Goal: Task Accomplishment & Management: Manage account settings

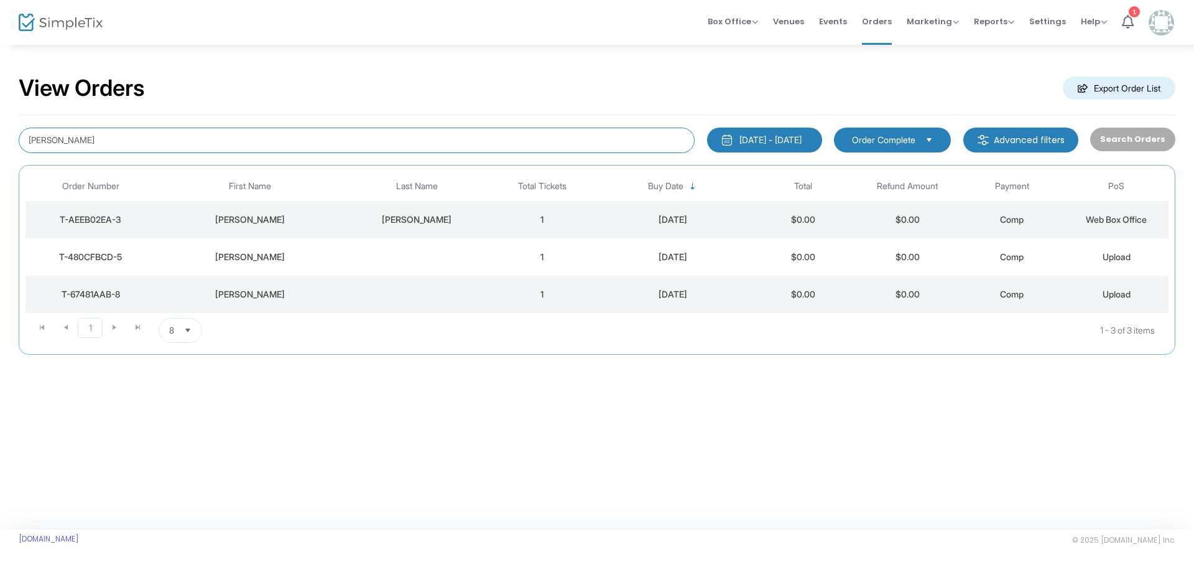
click at [264, 132] on input "[PERSON_NAME]" at bounding box center [357, 141] width 676 height 26
type input "abbey"
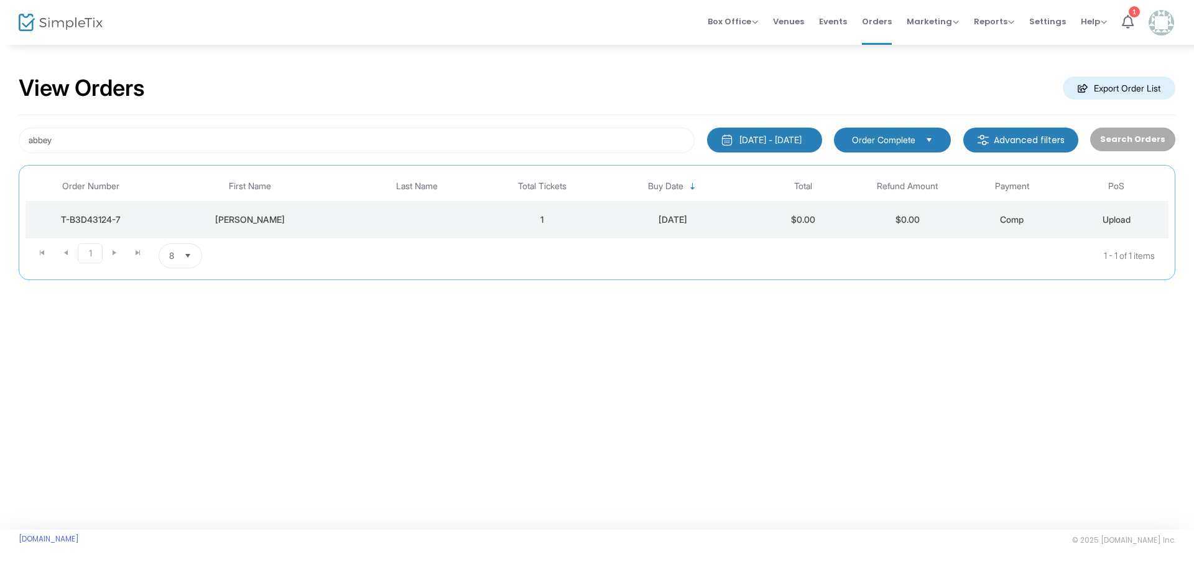
click at [248, 225] on div "[PERSON_NAME]" at bounding box center [250, 219] width 182 height 12
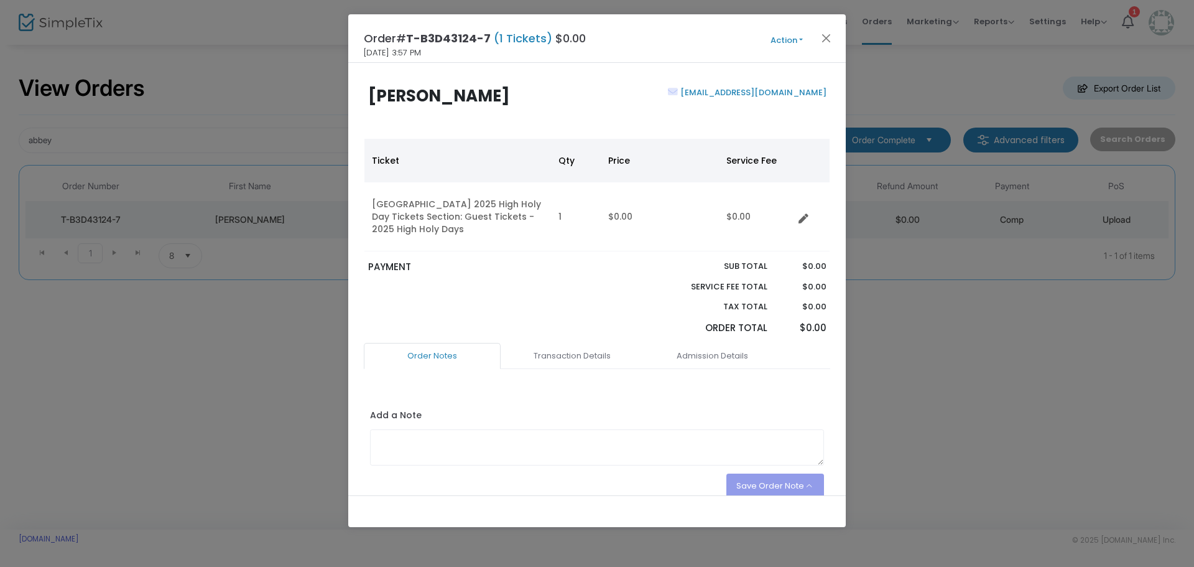
click at [801, 35] on button "Action" at bounding box center [786, 41] width 75 height 14
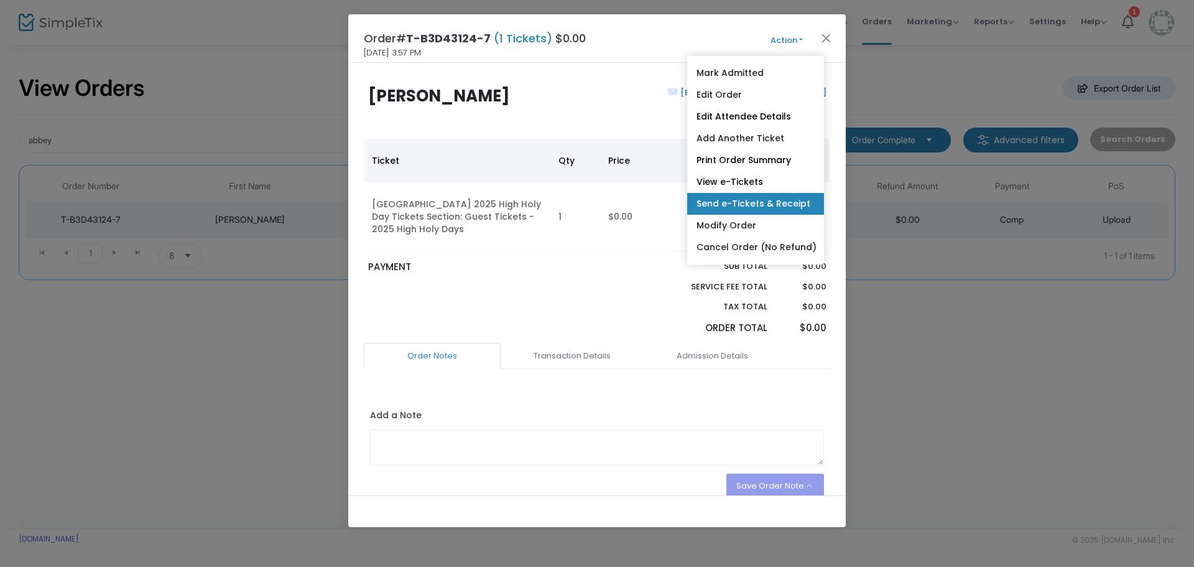
click at [771, 202] on link "Send e-Tickets & Receipt" at bounding box center [755, 204] width 137 height 22
type input "[EMAIL_ADDRESS][DOMAIN_NAME]"
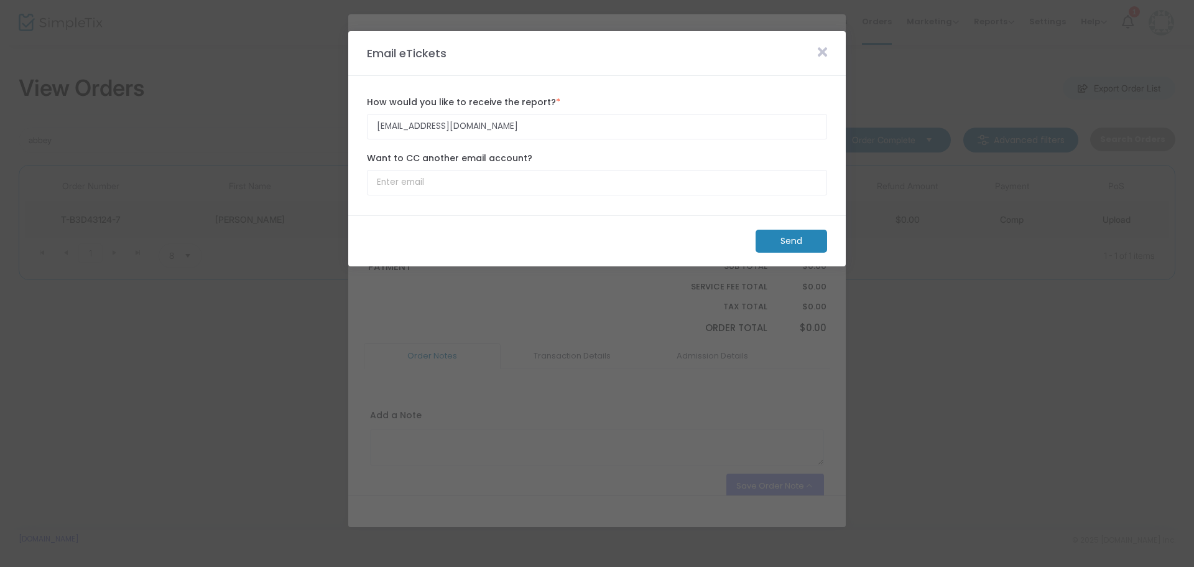
click at [805, 246] on m-button "Send" at bounding box center [792, 241] width 72 height 23
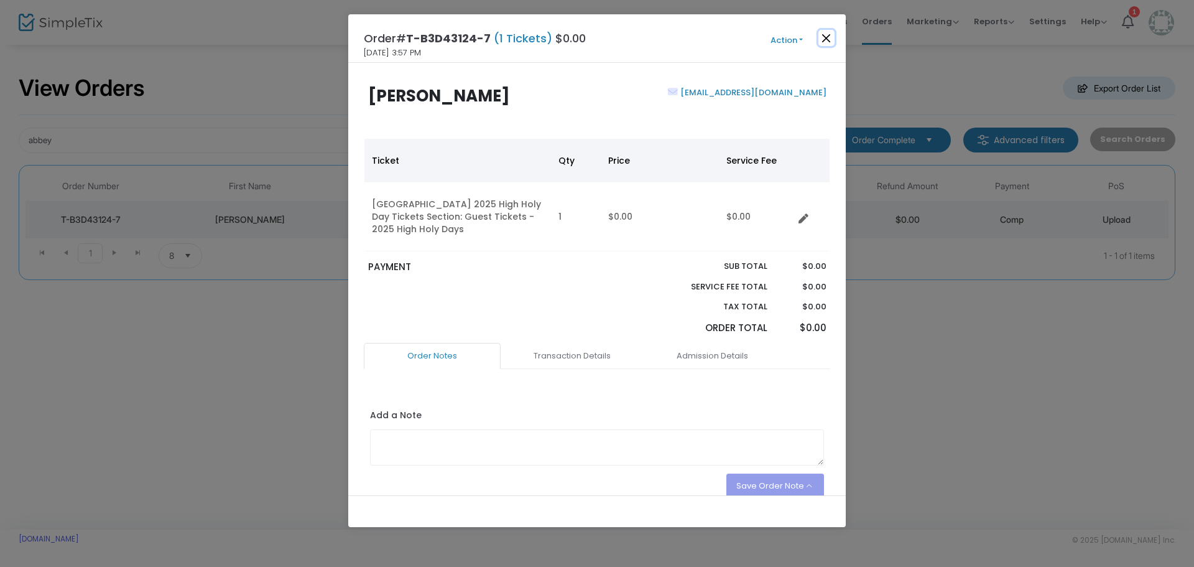
click at [828, 36] on button "Close" at bounding box center [827, 38] width 16 height 16
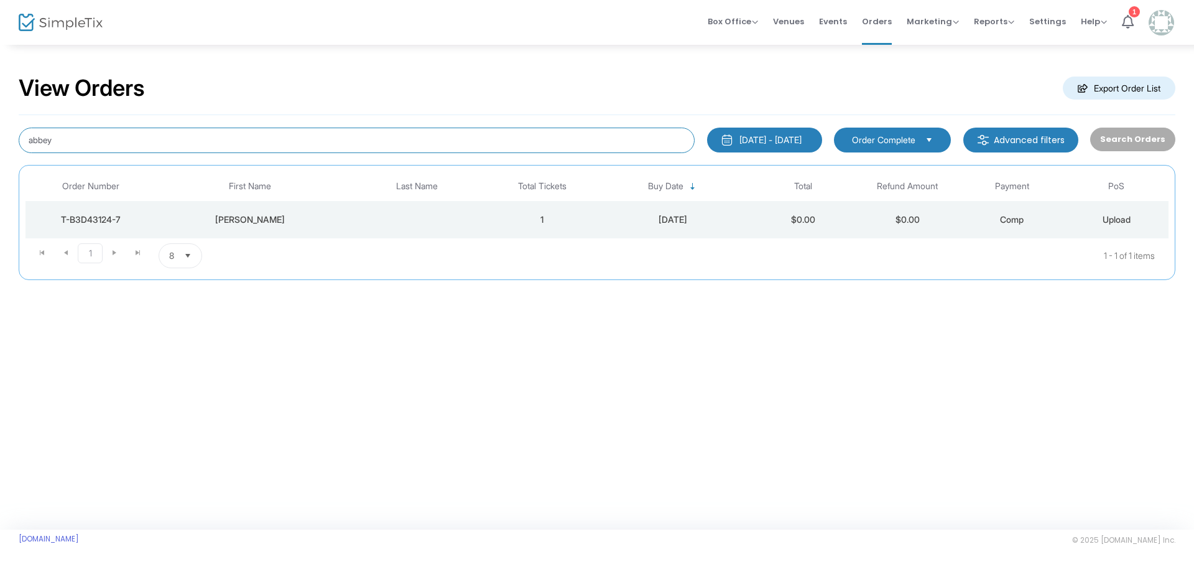
click at [132, 141] on input "abbey" at bounding box center [357, 141] width 676 height 26
type input "[PERSON_NAME]"
click at [261, 214] on div "[PERSON_NAME]" at bounding box center [250, 219] width 182 height 12
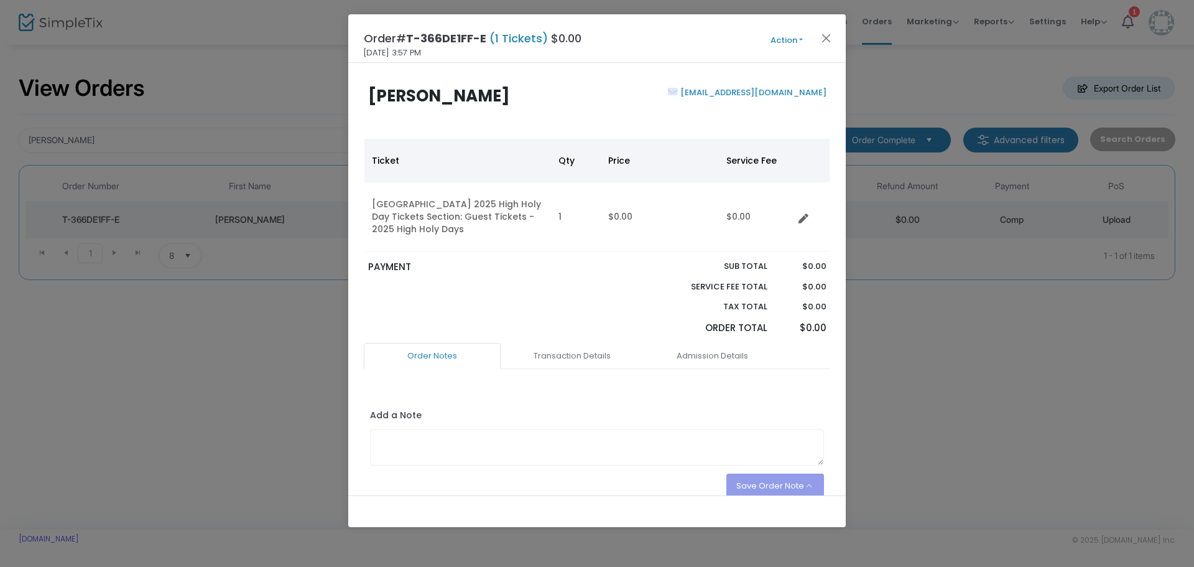
click at [799, 40] on button "Action" at bounding box center [786, 41] width 75 height 14
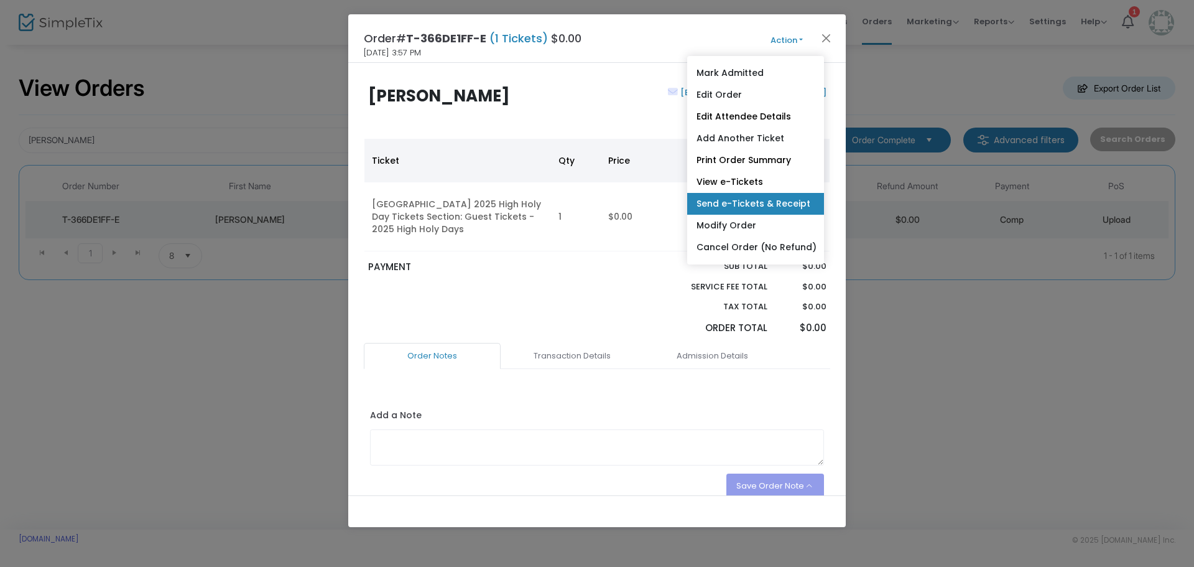
click at [752, 201] on link "Send e-Tickets & Receipt" at bounding box center [755, 204] width 137 height 22
type input "[EMAIL_ADDRESS][DOMAIN_NAME]"
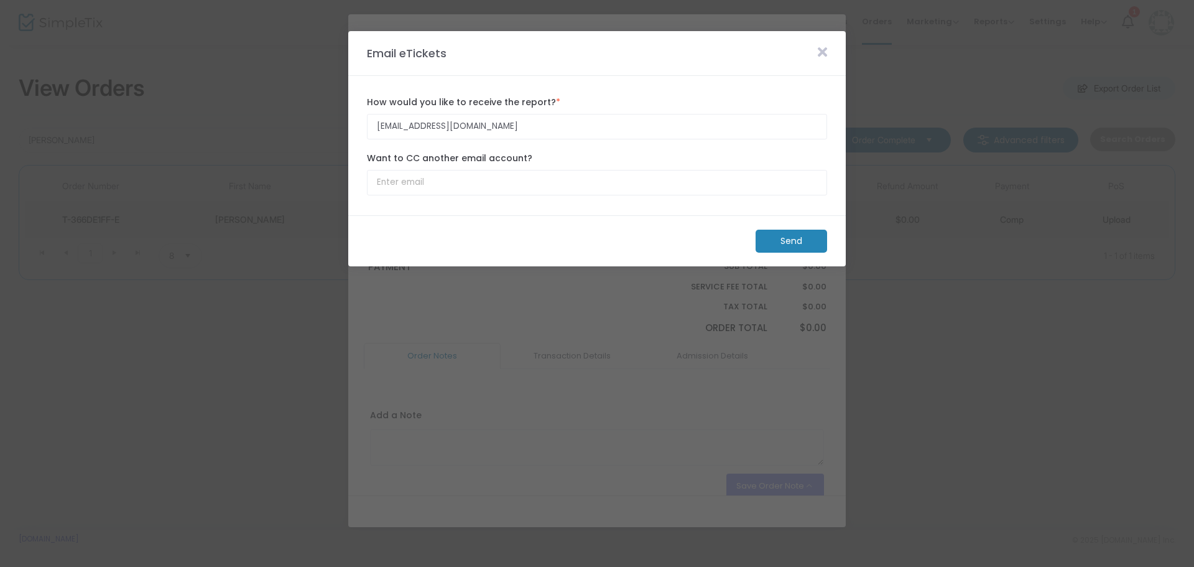
click at [794, 234] on m-button "Send" at bounding box center [792, 241] width 72 height 23
